Goal: Task Accomplishment & Management: Manage account settings

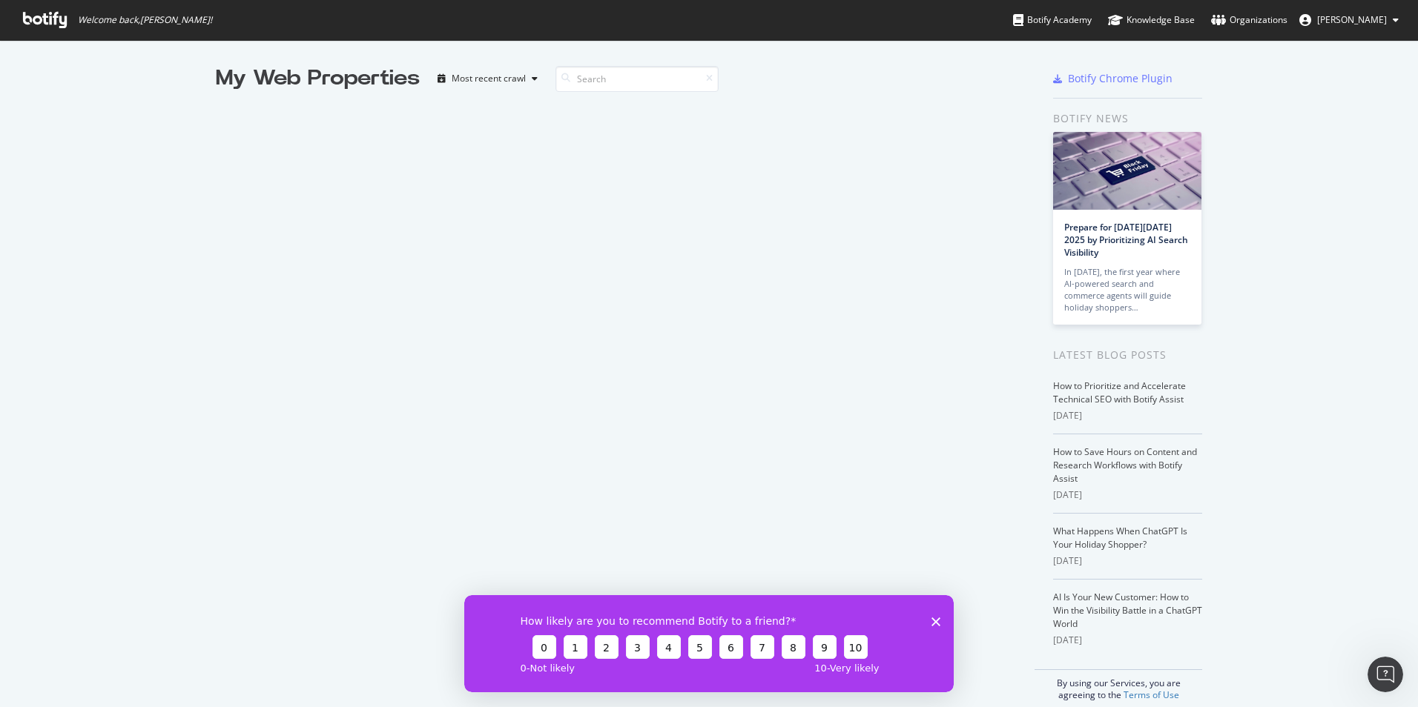
click at [1349, 16] on span "[PERSON_NAME]" at bounding box center [1352, 19] width 70 height 13
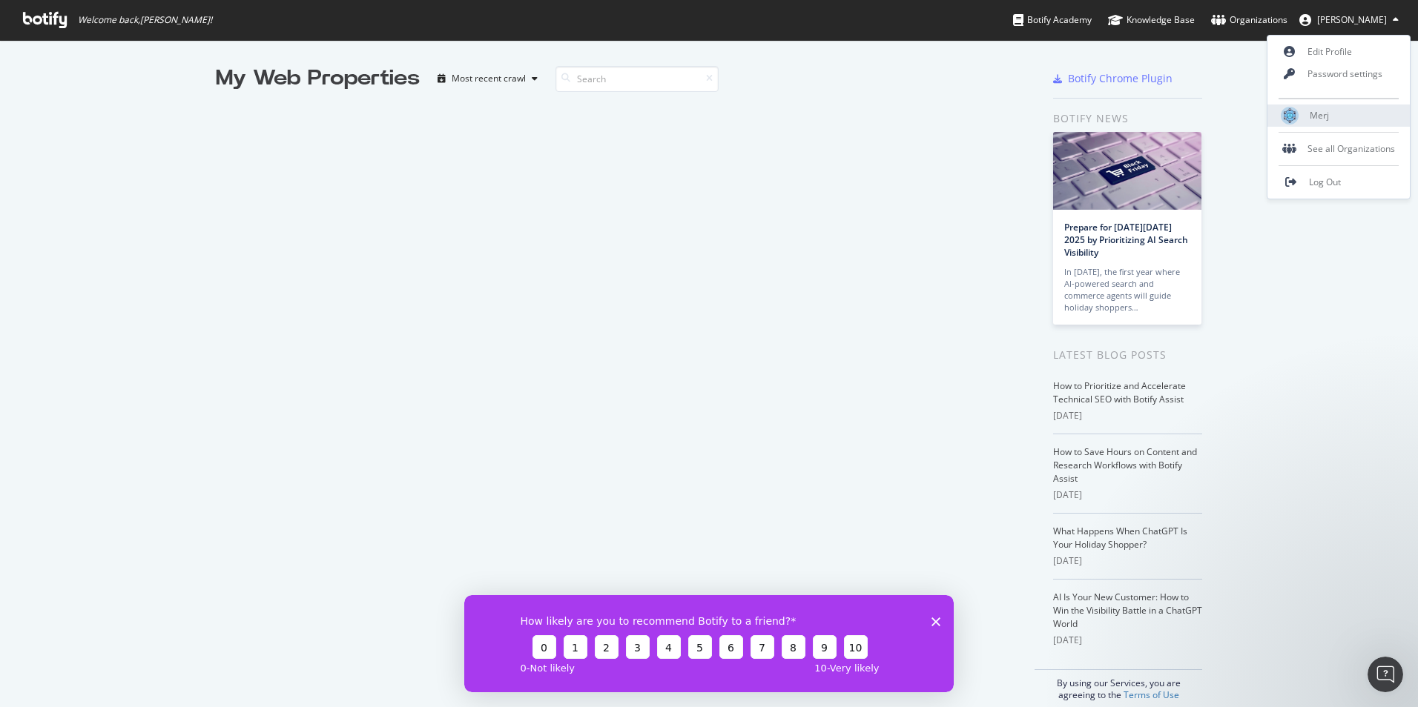
click at [1316, 110] on span "Merj" at bounding box center [1318, 115] width 19 height 13
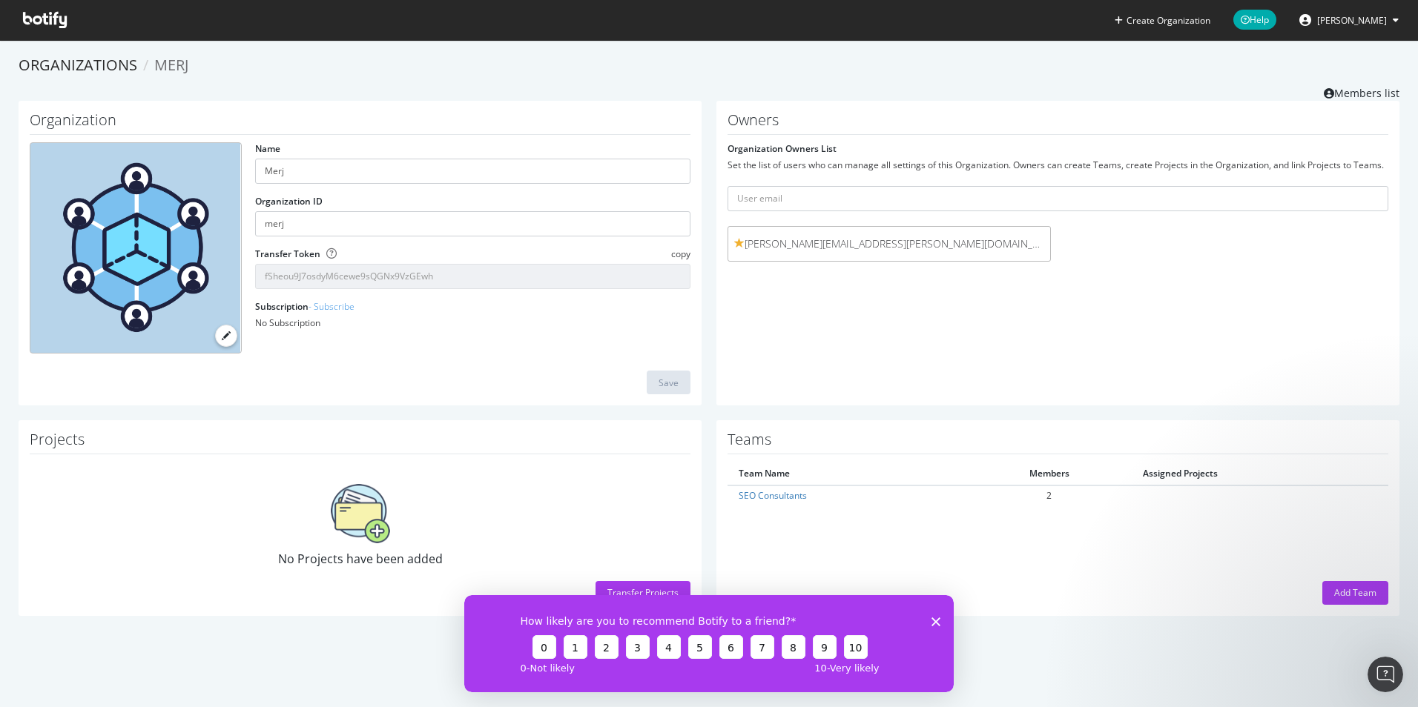
click at [1352, 15] on span "[PERSON_NAME]" at bounding box center [1352, 20] width 70 height 13
click at [1340, 53] on link "Edit Profile" at bounding box center [1338, 52] width 142 height 22
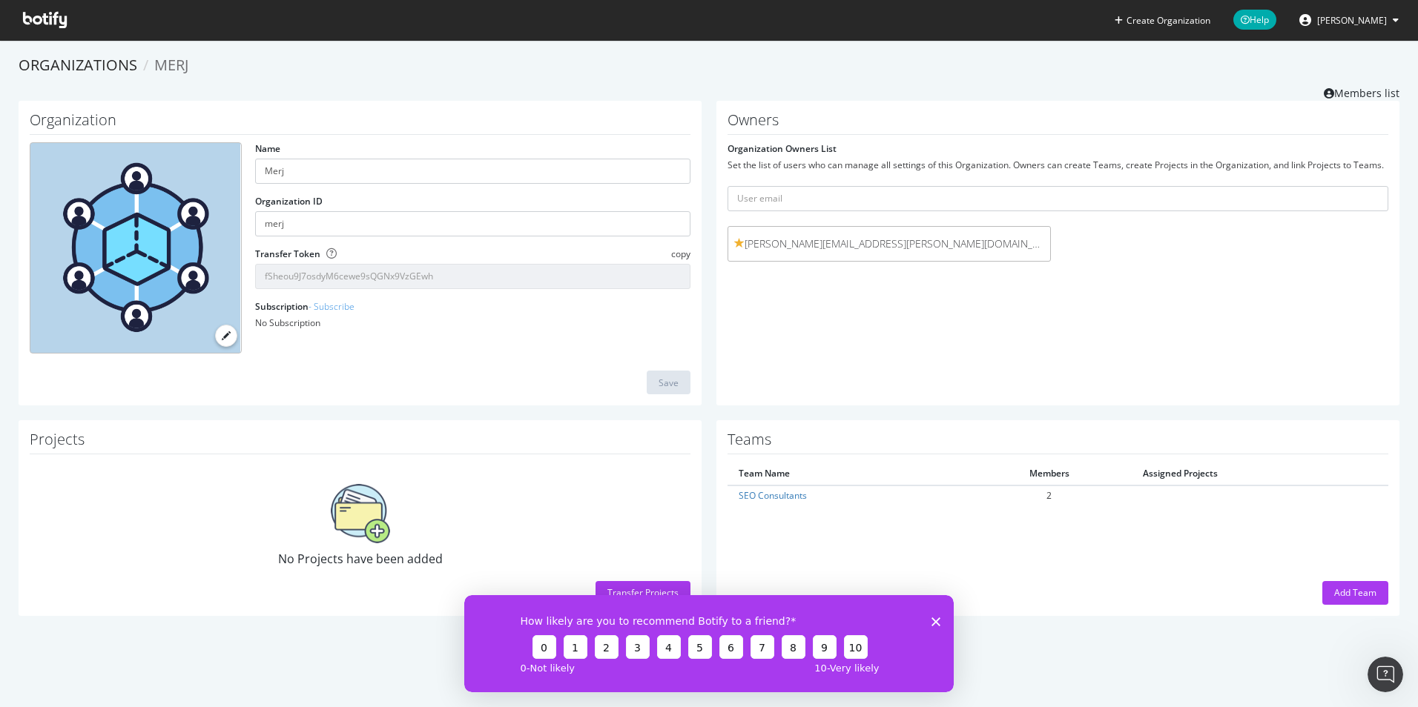
click at [1385, 13] on button "[PERSON_NAME]" at bounding box center [1348, 20] width 123 height 24
click at [1340, 179] on span "Log Out" at bounding box center [1325, 182] width 32 height 13
